Goal: Find specific page/section: Find specific page/section

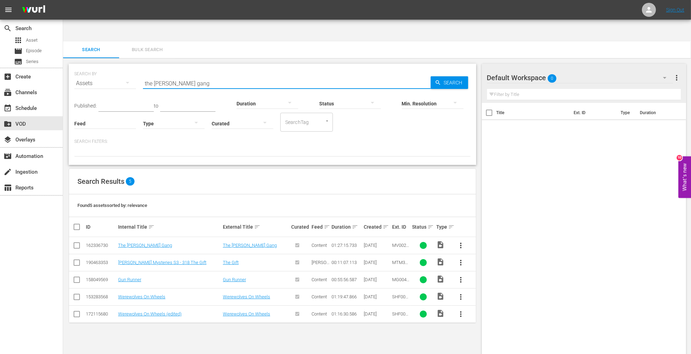
drag, startPoint x: 181, startPoint y: 60, endPoint x: 133, endPoint y: 60, distance: 47.6
click at [133, 67] on div "SEARCH BY Search By Assets Search ID, Title, Description, Keywords, or Category…" at bounding box center [272, 79] width 396 height 25
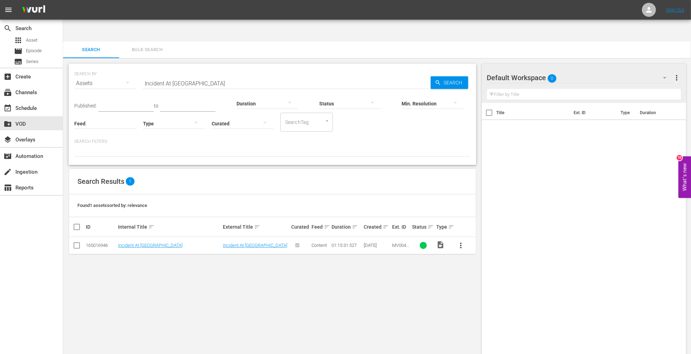
click at [158, 237] on td "Incident At [GEOGRAPHIC_DATA]" at bounding box center [169, 245] width 105 height 17
click at [156, 243] on link "Incident At [GEOGRAPHIC_DATA]" at bounding box center [150, 245] width 64 height 5
drag, startPoint x: 202, startPoint y: 58, endPoint x: 89, endPoint y: 60, distance: 112.8
click at [89, 67] on div "SEARCH BY Search By Assets Search ID, Title, Description, Keywords, or Category…" at bounding box center [272, 79] width 396 height 25
paste input "[PERSON_NAME]"
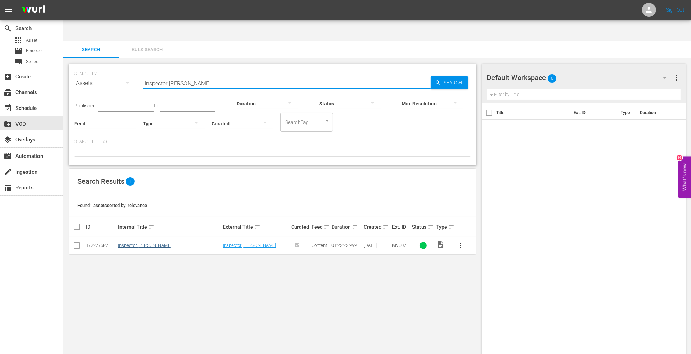
type input "Inspector [PERSON_NAME]"
click at [125, 243] on link "Inspector [PERSON_NAME]" at bounding box center [144, 245] width 53 height 5
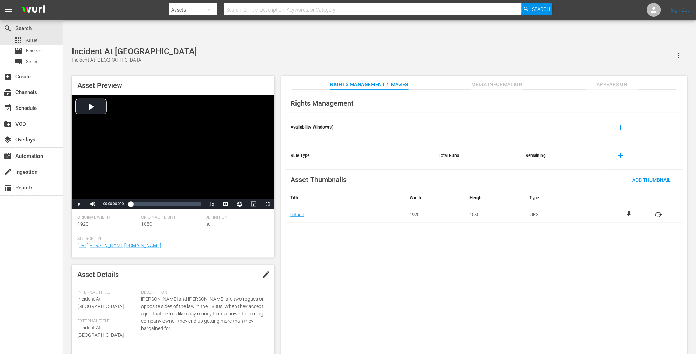
click at [350, 255] on div "Rights Management Availability Window(s) add Rule Type Total Runs Remaining add…" at bounding box center [485, 228] width 406 height 276
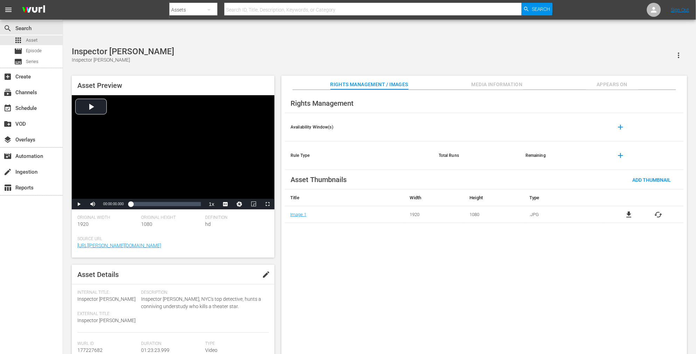
click at [598, 277] on div "Rights Management Availability Window(s) add Rule Type Total Runs Remaining add…" at bounding box center [485, 228] width 406 height 276
click at [585, 265] on div "Rights Management Availability Window(s) add Rule Type Total Runs Remaining add…" at bounding box center [485, 228] width 406 height 276
click at [411, 290] on div "Rights Management Availability Window(s) add Rule Type Total Runs Remaining add…" at bounding box center [485, 228] width 406 height 276
drag, startPoint x: 614, startPoint y: 209, endPoint x: 618, endPoint y: 209, distance: 4.9
click at [617, 209] on div "Rights Management Availability Window(s) add Rule Type Total Runs Remaining add…" at bounding box center [485, 228] width 406 height 276
